Goal: Navigation & Orientation: Find specific page/section

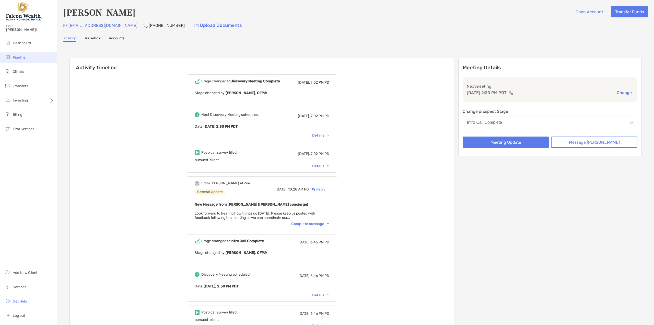
drag, startPoint x: 17, startPoint y: 57, endPoint x: 21, endPoint y: 56, distance: 3.4
click at [17, 57] on span "Pipeline" at bounding box center [19, 57] width 13 height 4
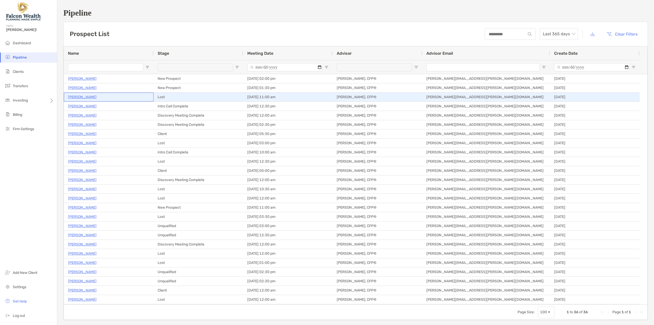
click at [74, 98] on p "[PERSON_NAME]" at bounding box center [82, 97] width 29 height 6
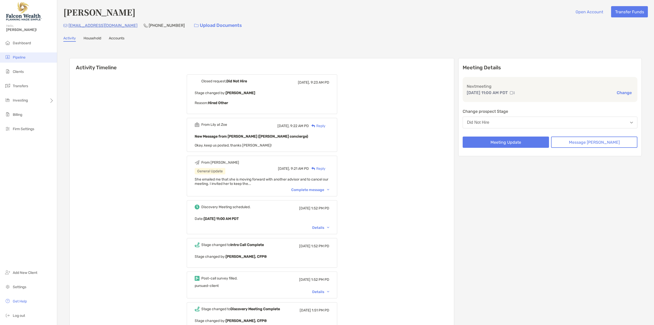
click at [17, 58] on span "Pipeline" at bounding box center [19, 57] width 13 height 4
